Goal: Download file/media

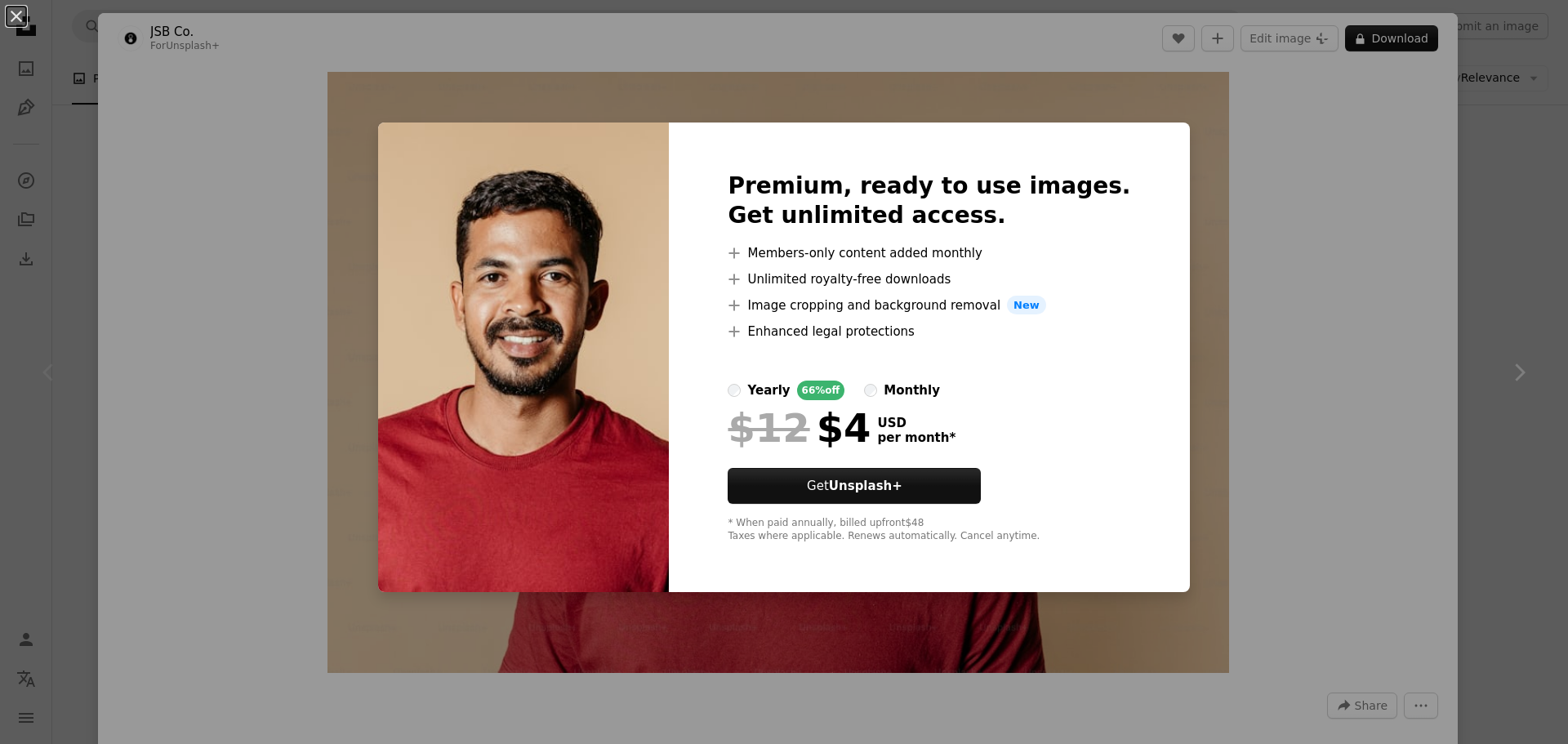
click at [1447, 256] on div "An X shape Premium, ready to use images. Get unlimited access. A plus sign Memb…" at bounding box center [784, 372] width 1568 height 744
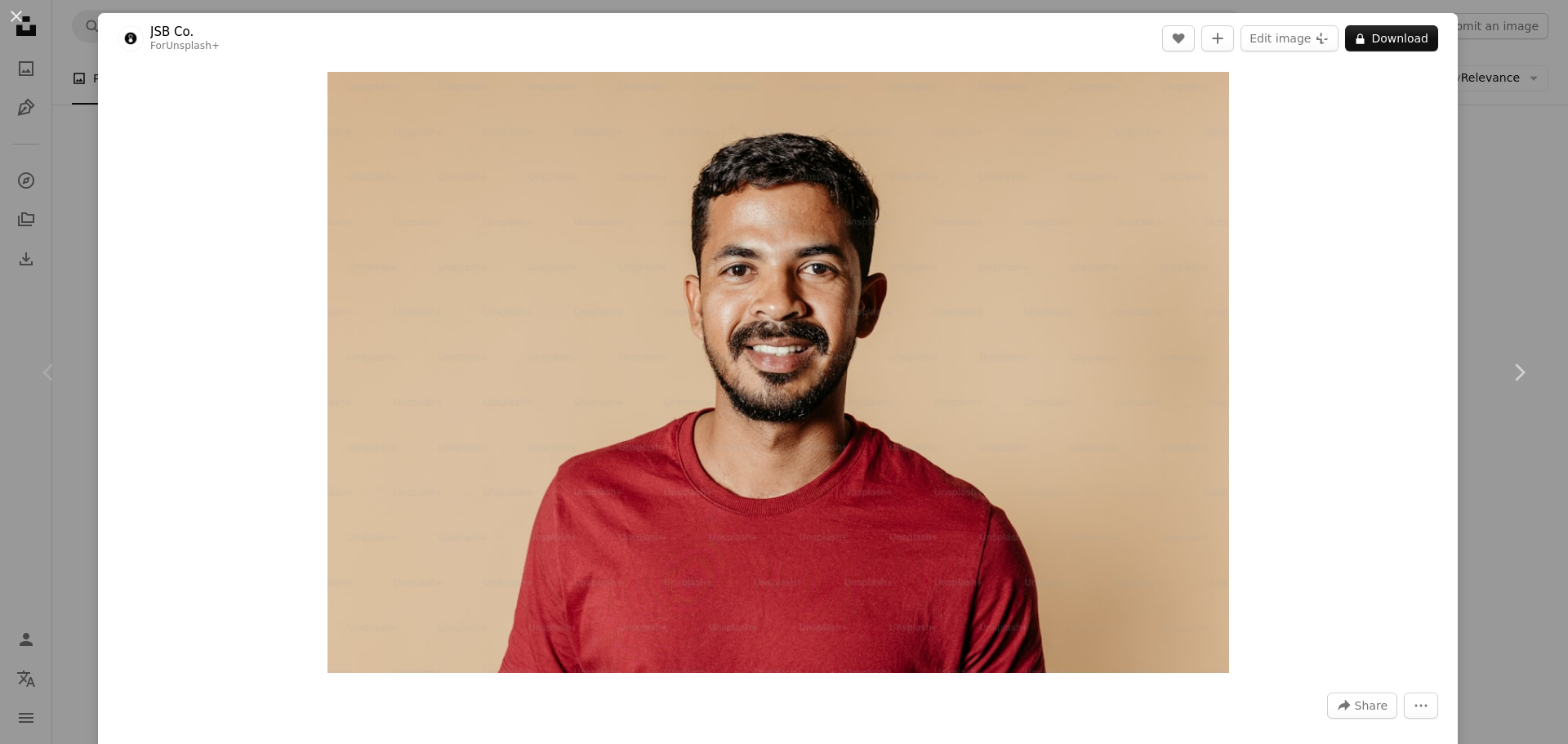
click at [1464, 159] on div "An X shape Chevron left Chevron right JSB Co. For Unsplash+ A heart A plus sign…" at bounding box center [784, 372] width 1568 height 744
